Goal: Obtain resource: Download file/media

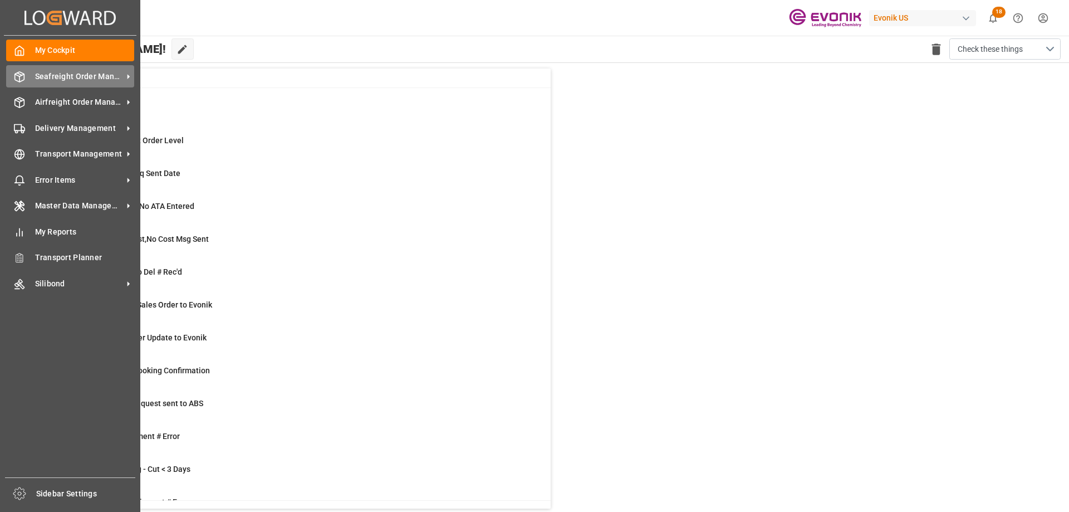
click at [81, 77] on span "Seafreight Order Management" at bounding box center [79, 77] width 88 height 12
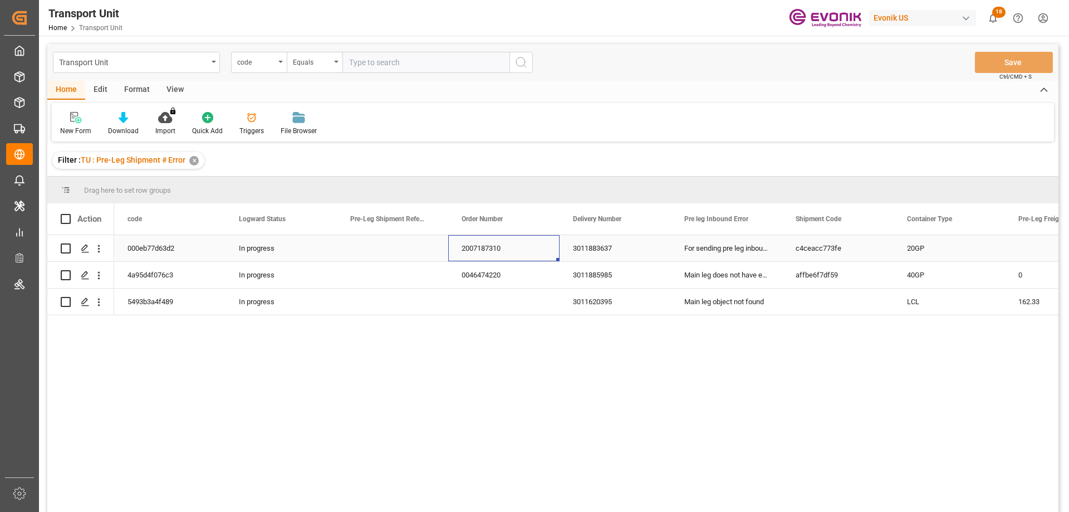
click at [538, 244] on div "2007187310" at bounding box center [503, 248] width 111 height 26
click at [143, 245] on div "000eb77d63d2" at bounding box center [169, 248] width 111 height 26
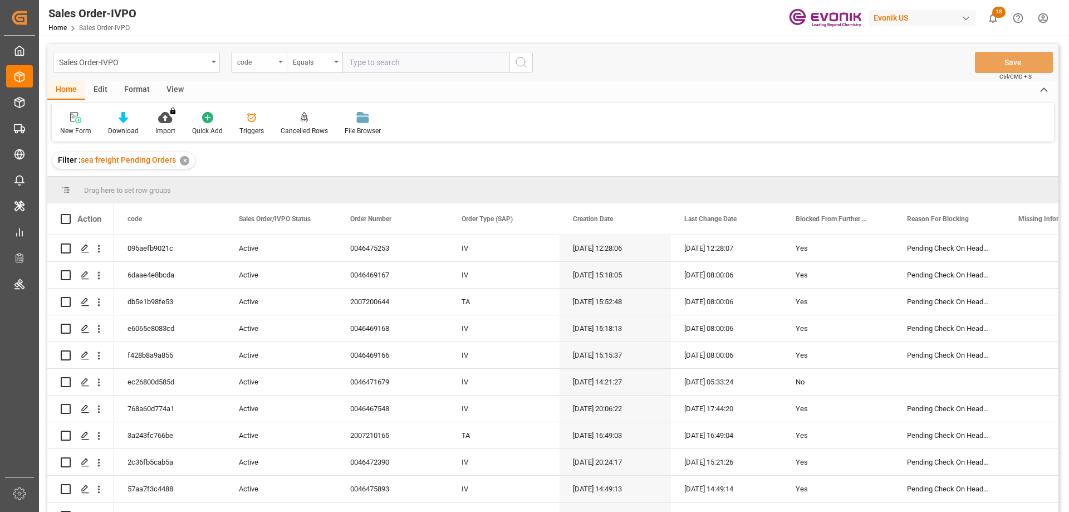
click at [275, 62] on div "code" at bounding box center [259, 62] width 56 height 21
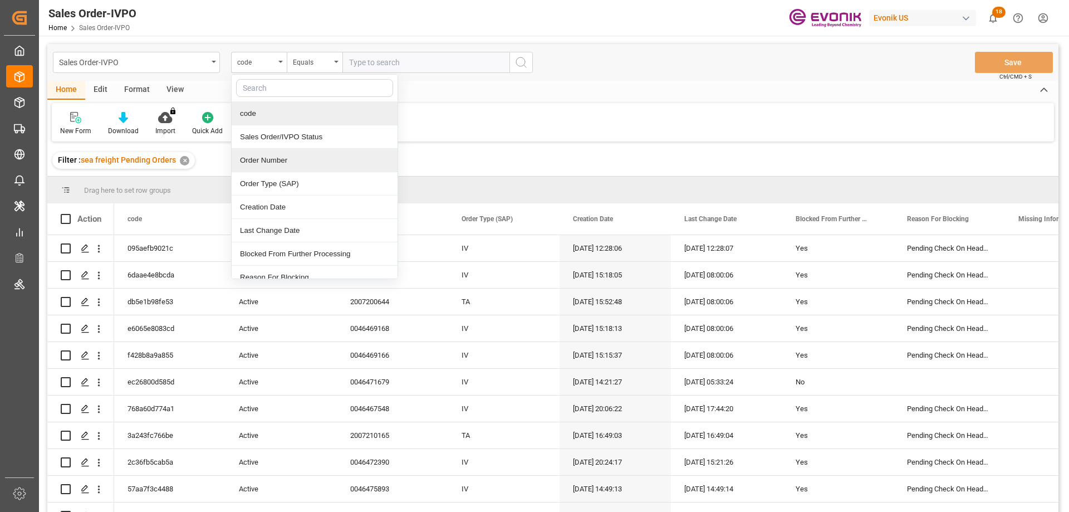
click at [279, 168] on div "Order Number" at bounding box center [315, 160] width 166 height 23
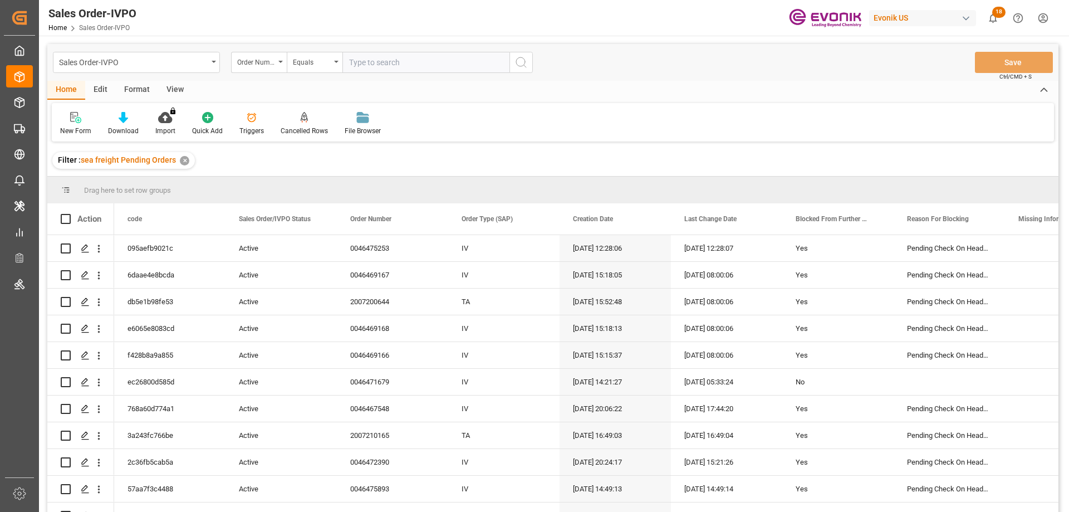
click at [178, 86] on div "View" at bounding box center [175, 90] width 34 height 19
click at [131, 117] on icon at bounding box center [126, 117] width 11 height 11
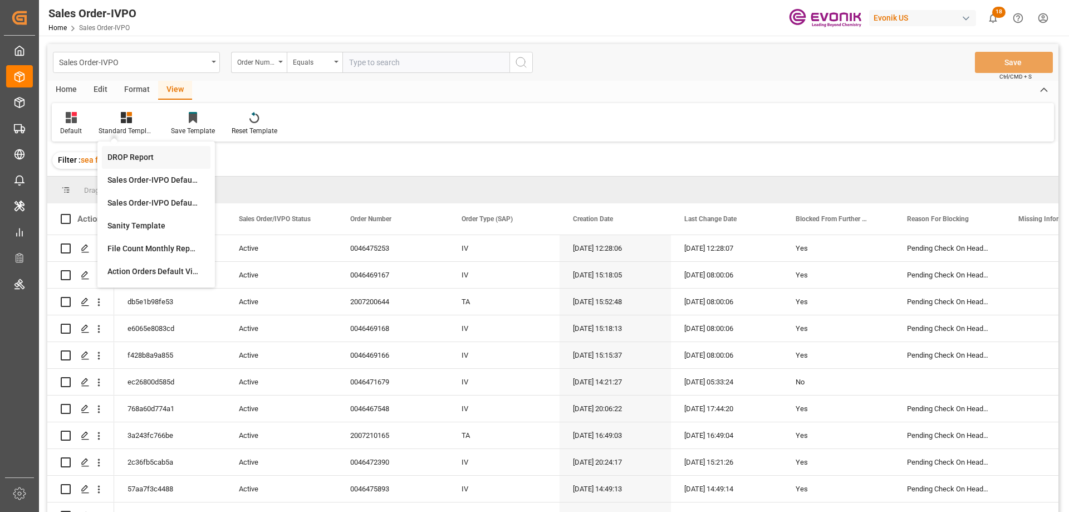
click at [151, 162] on div "DROP Report" at bounding box center [155, 157] width 97 height 12
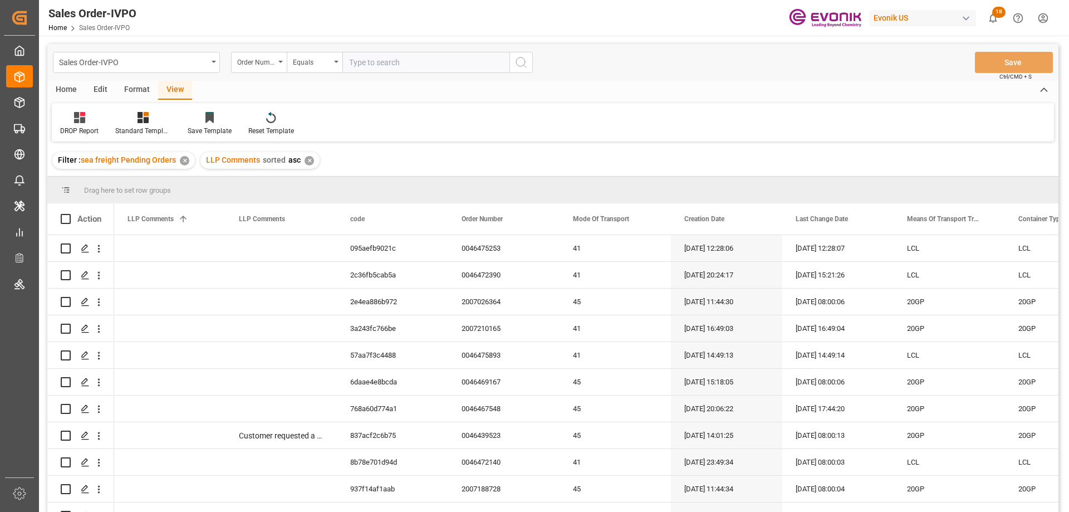
click at [70, 84] on div "Home" at bounding box center [66, 90] width 38 height 19
click at [128, 124] on div "Download" at bounding box center [123, 123] width 47 height 25
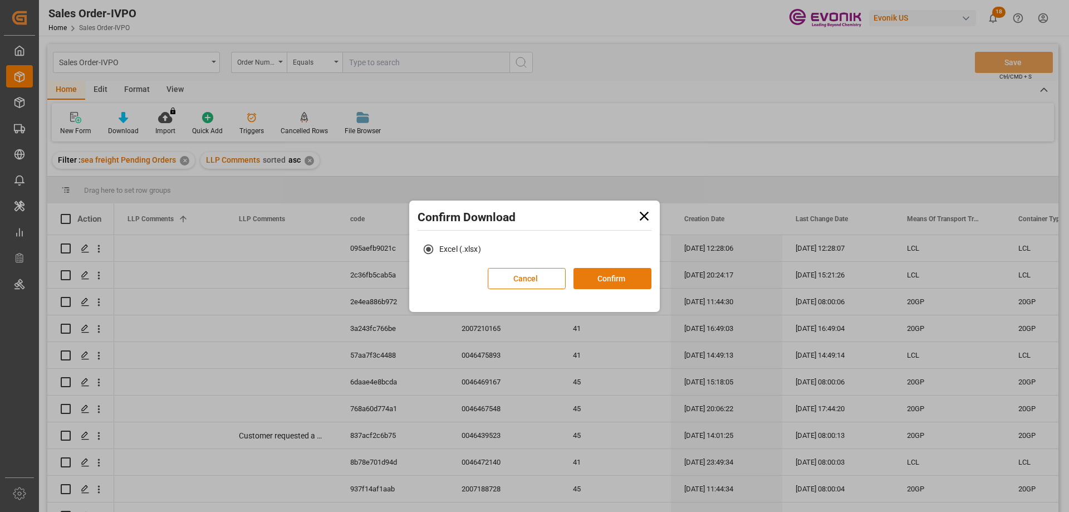
click at [619, 282] on button "Confirm" at bounding box center [613, 278] width 78 height 21
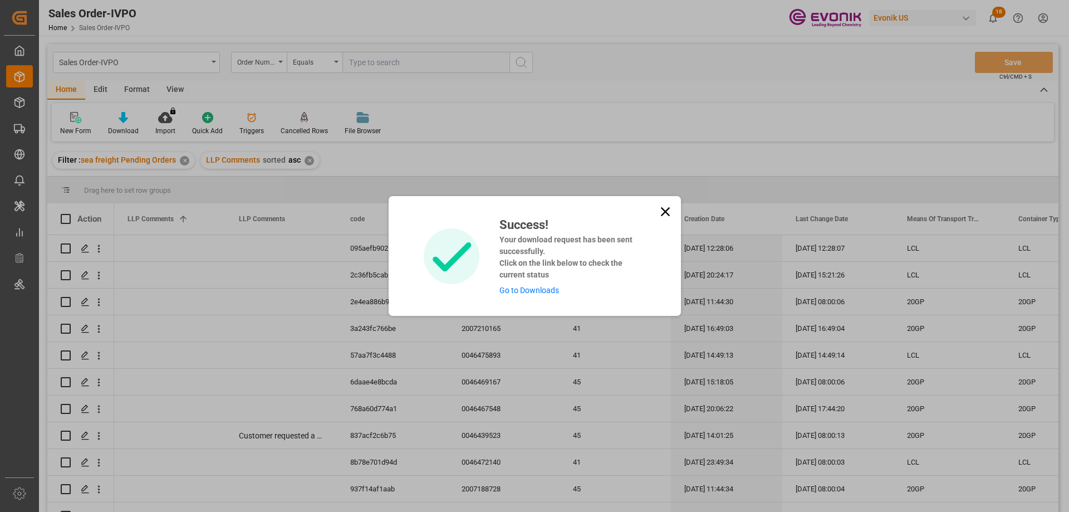
click at [542, 290] on link "Go to Downloads" at bounding box center [530, 290] width 60 height 9
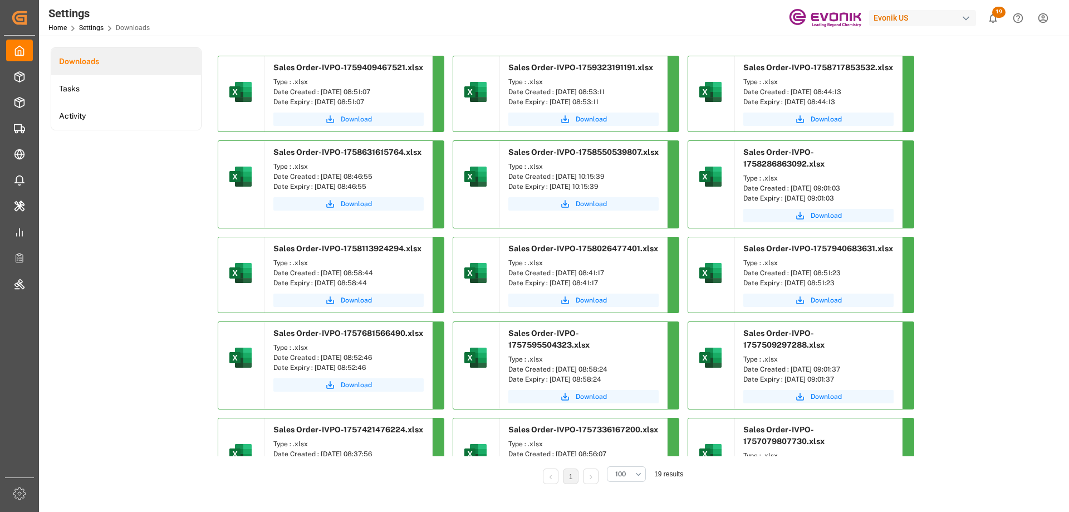
click at [339, 116] on button "Download" at bounding box center [348, 118] width 150 height 13
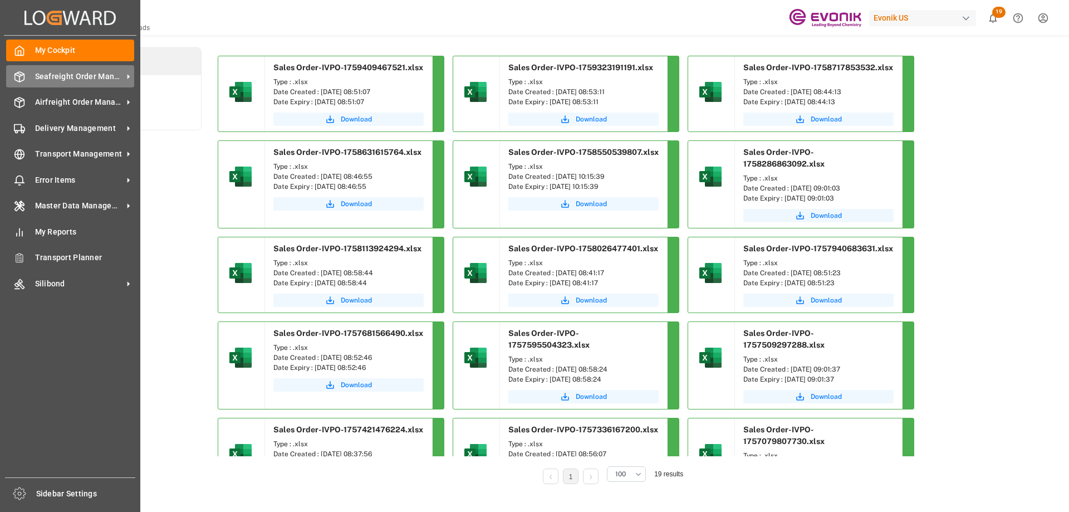
click at [61, 75] on span "Seafreight Order Management" at bounding box center [79, 77] width 88 height 12
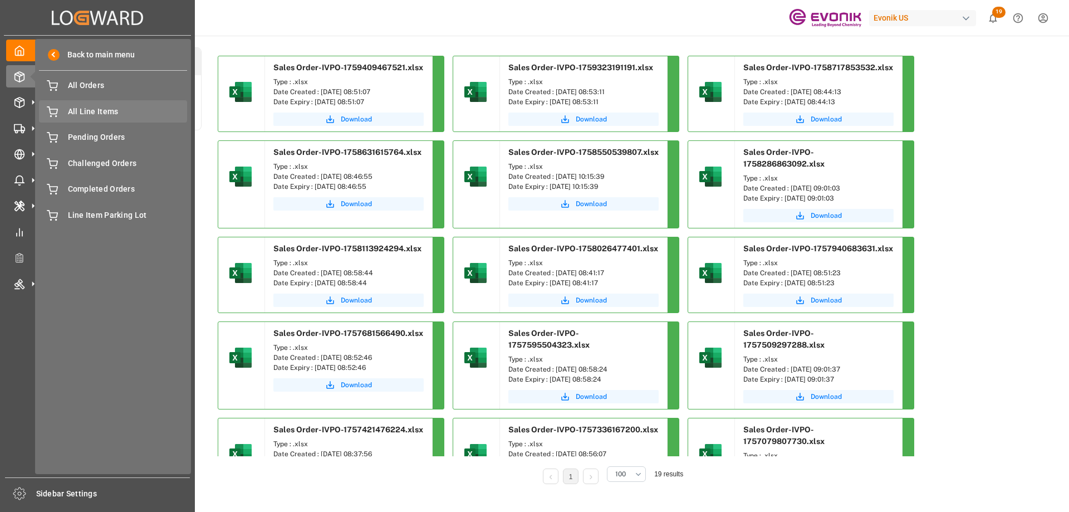
click at [99, 111] on span "All Line Items" at bounding box center [128, 112] width 120 height 12
